Goal: Task Accomplishment & Management: Manage account settings

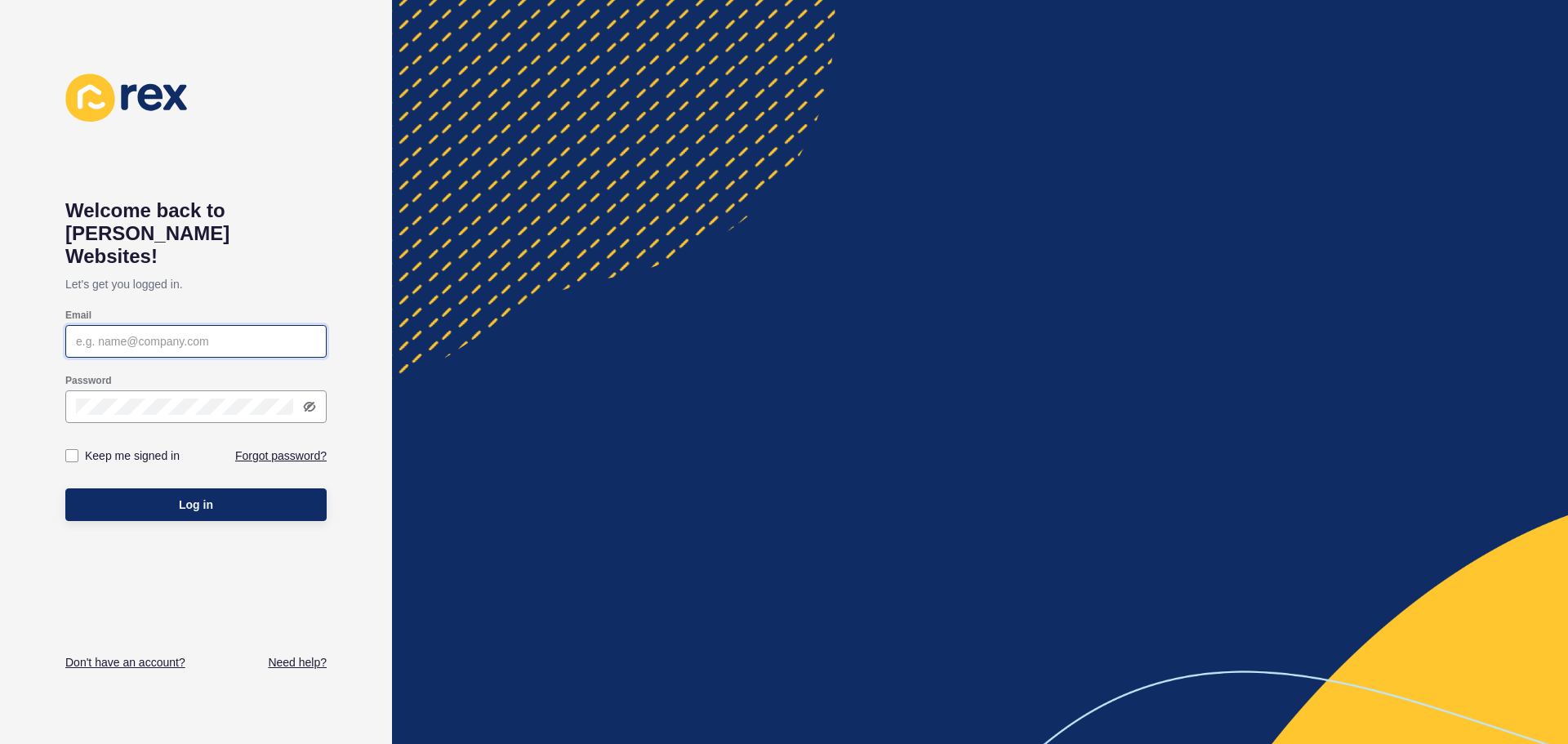
click at [198, 333] on input "Email" at bounding box center [196, 341] width 241 height 16
paste input "hosting@emarketexperts.com.au"
type input "hosting@emarketexperts.com.au"
click at [94, 447] on label "Keep me signed in" at bounding box center [132, 455] width 94 height 16
click at [79, 451] on input "Keep me signed in" at bounding box center [74, 456] width 11 height 11
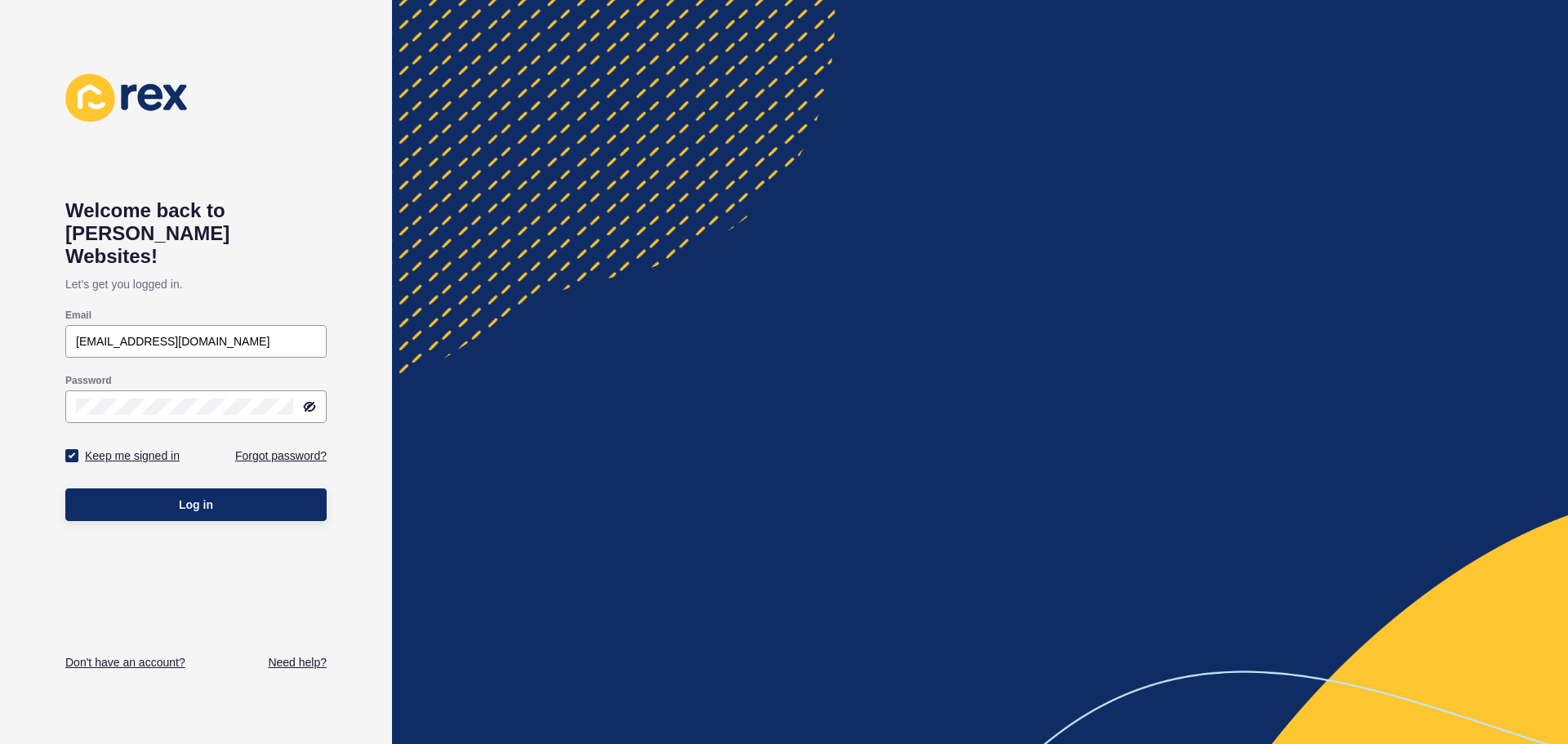
checkbox input "true"
click at [137, 488] on button "Log in" at bounding box center [195, 504] width 261 height 33
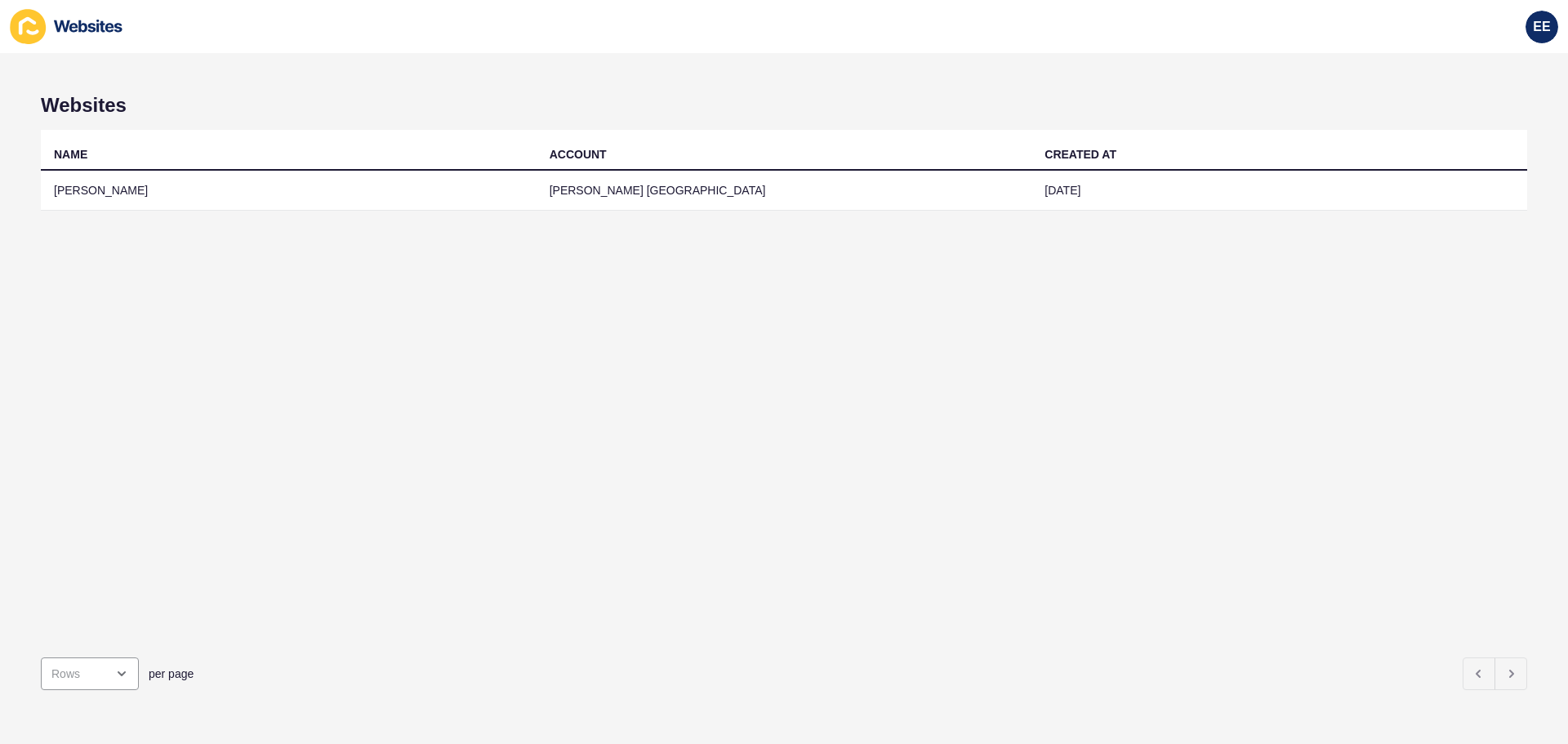
click at [618, 347] on div "NAME ACCOUNT CREATED AT Burgess Rawson Burgess Rawson Canberra 12 May 2025" at bounding box center [784, 388] width 1487 height 515
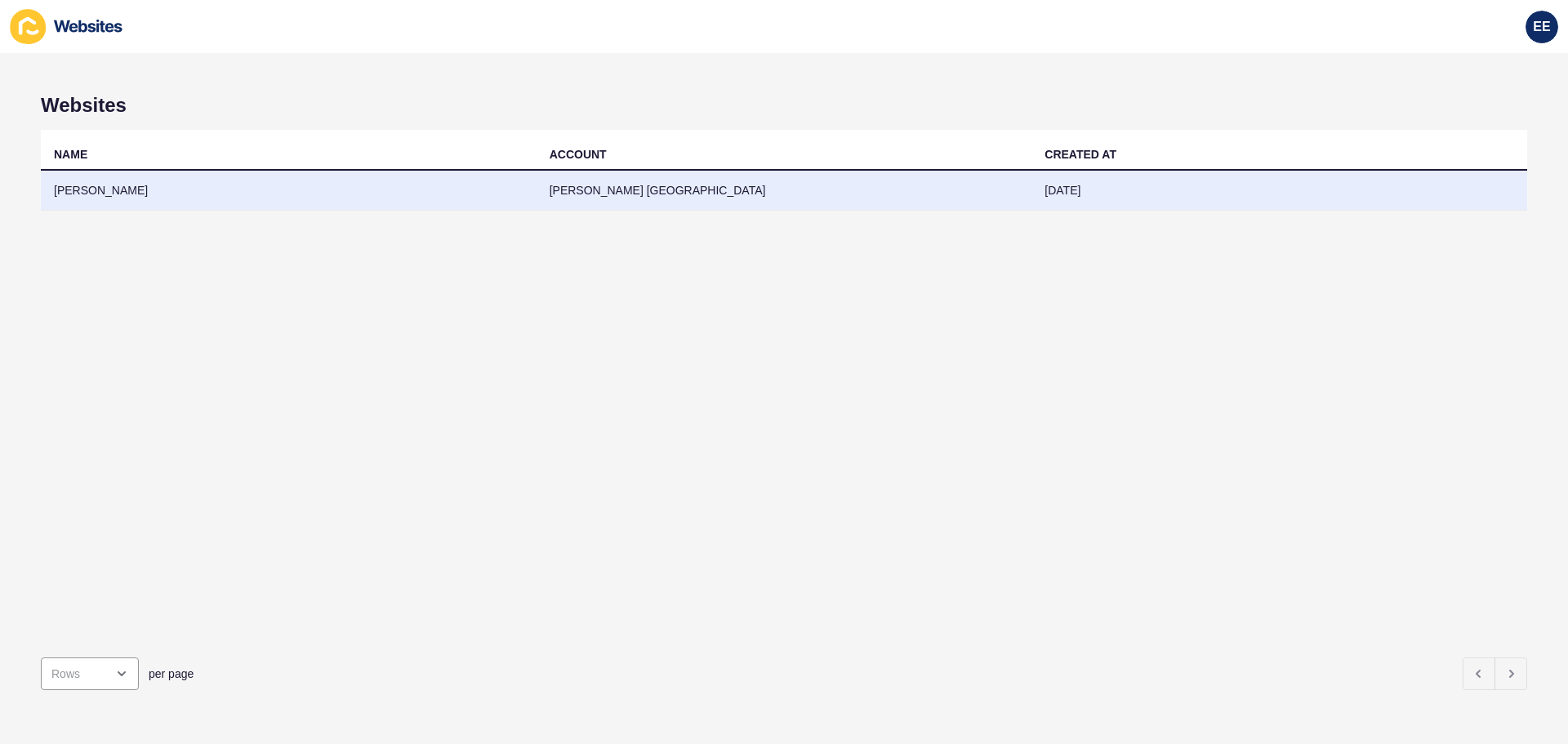
click at [113, 187] on td "[PERSON_NAME]" at bounding box center [289, 191] width 496 height 40
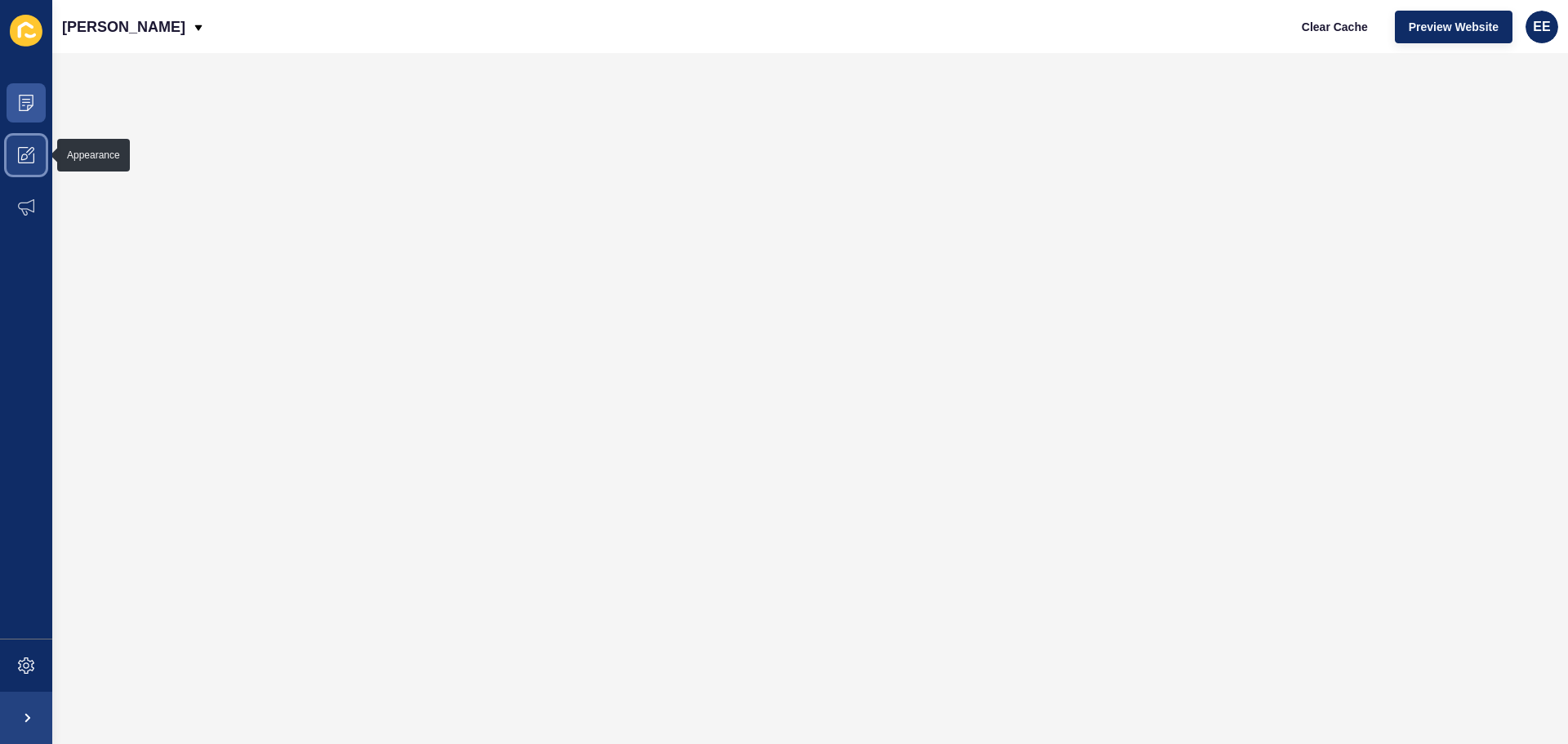
click at [29, 168] on span at bounding box center [26, 155] width 53 height 53
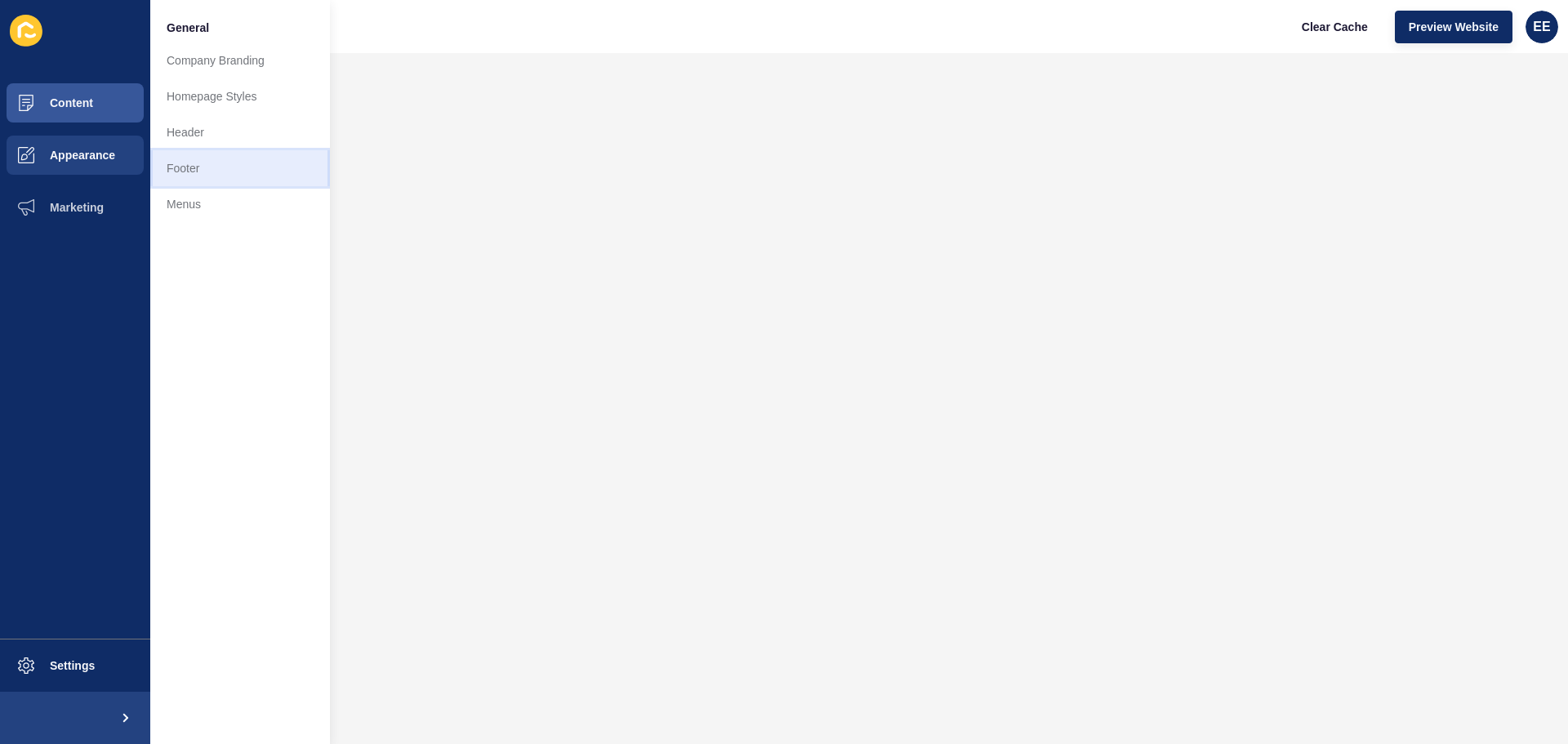
click at [175, 164] on link "Footer" at bounding box center [241, 168] width 180 height 36
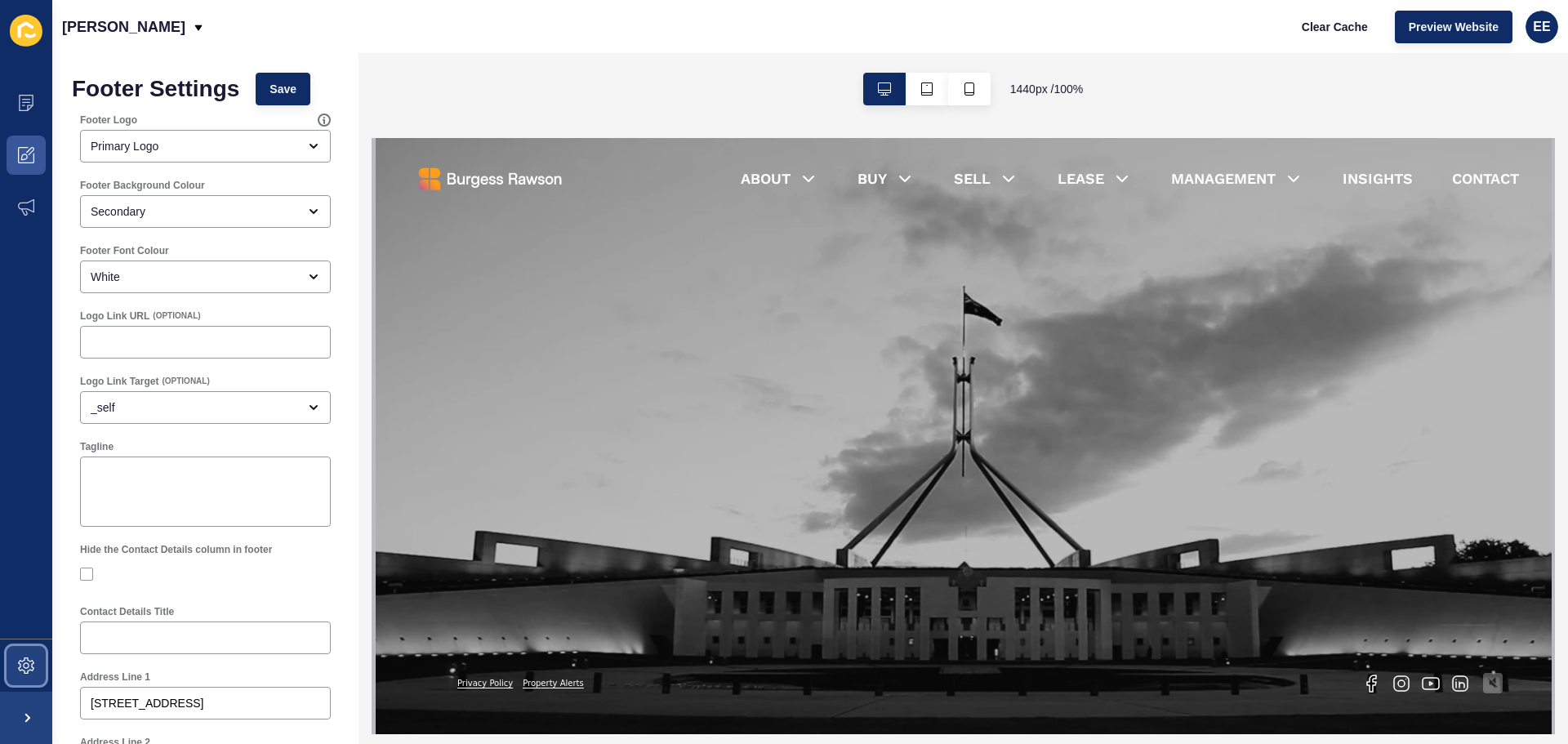
click at [41, 659] on span at bounding box center [26, 666] width 53 height 53
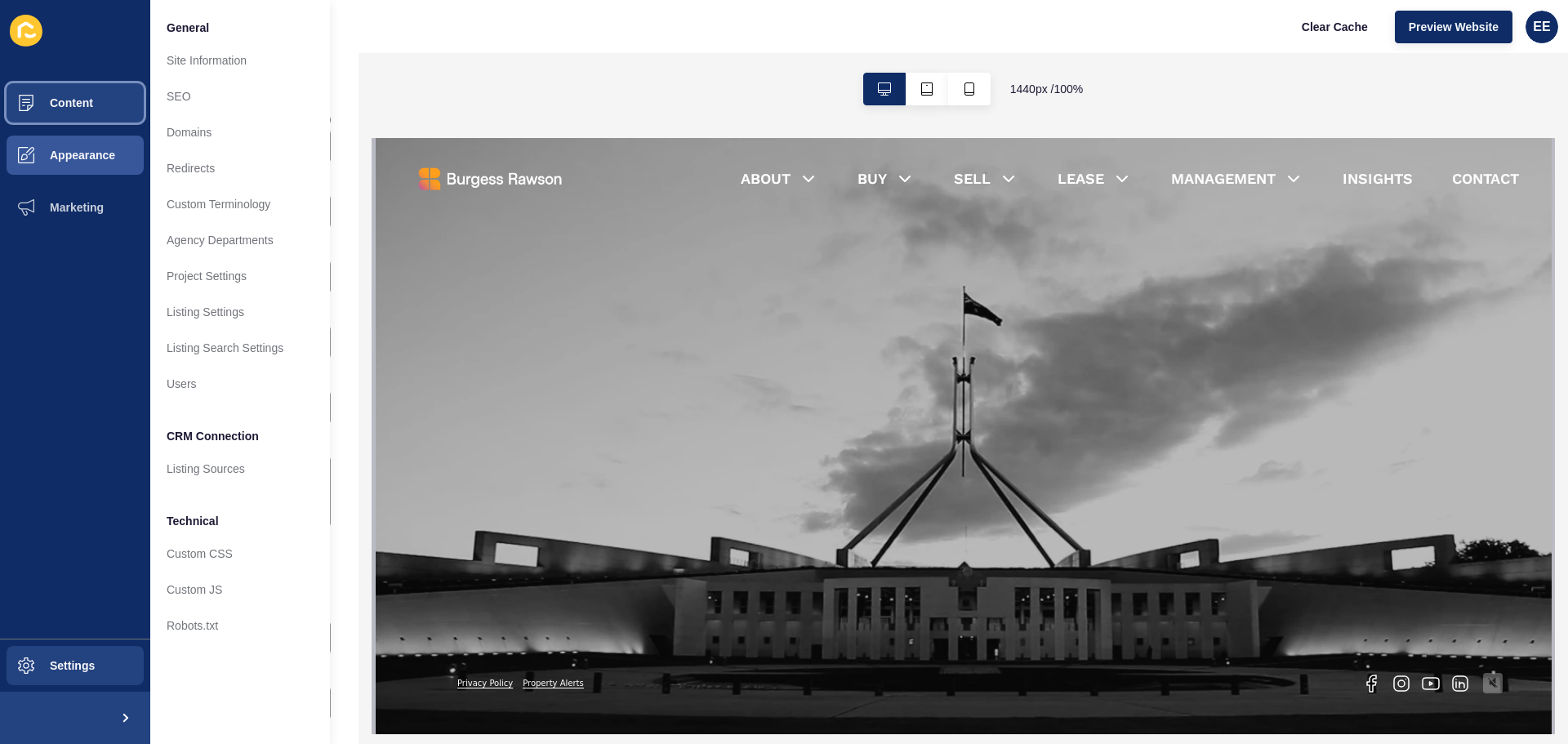
click at [96, 95] on button "Content" at bounding box center [75, 102] width 151 height 53
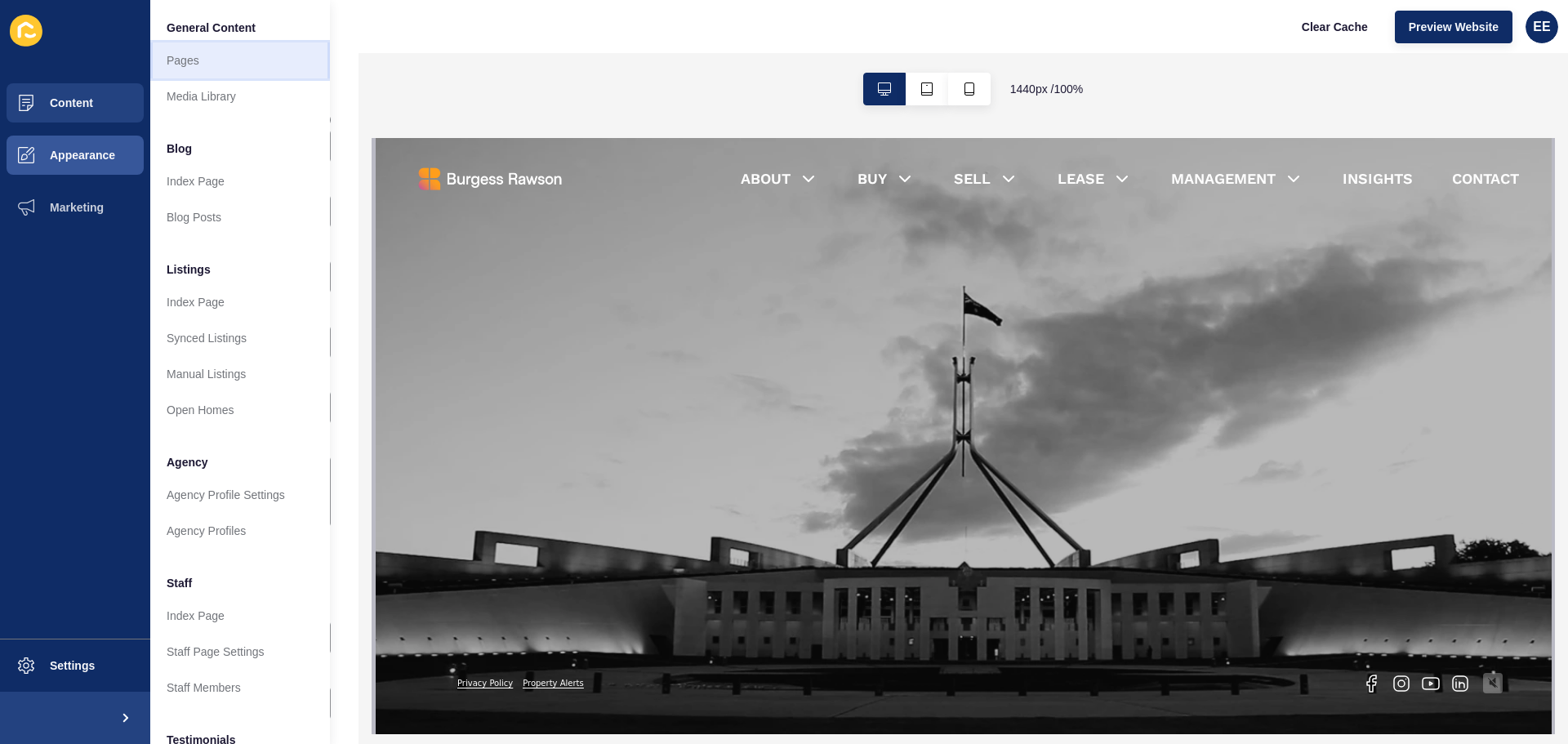
click at [211, 70] on link "Pages" at bounding box center [241, 61] width 180 height 36
